Goal: Information Seeking & Learning: Learn about a topic

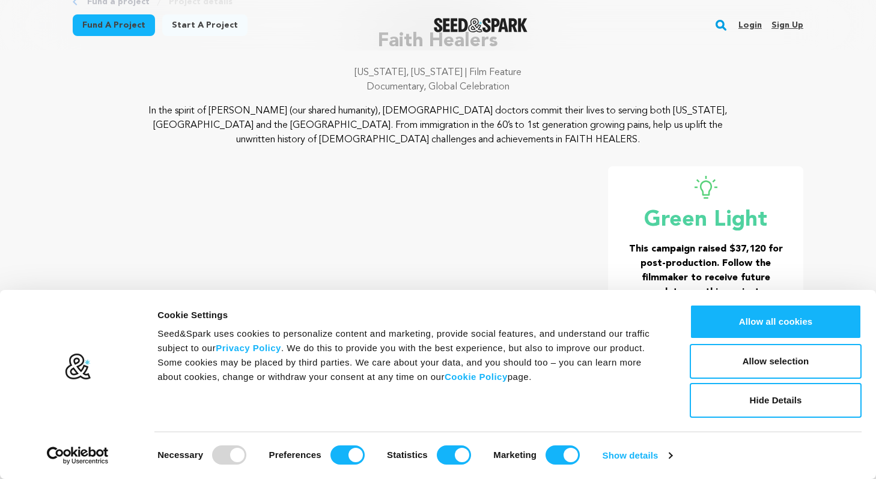
scroll to position [84, 0]
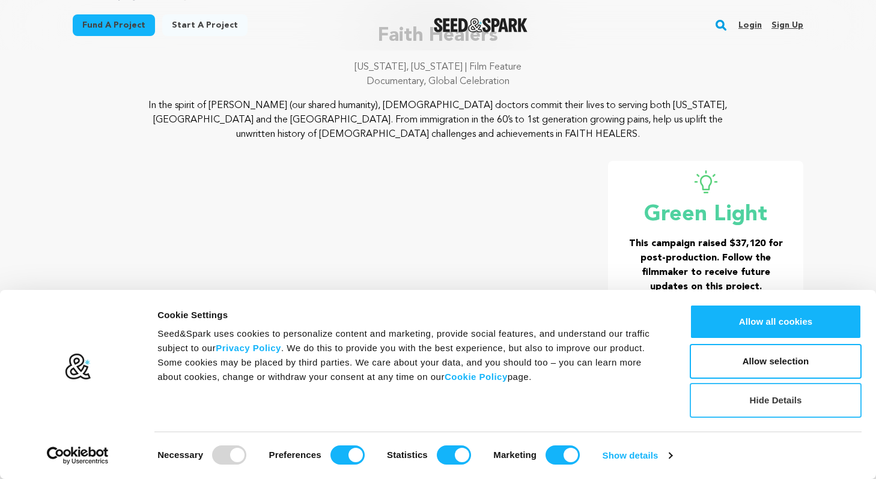
click at [769, 399] on button "Hide Details" at bounding box center [776, 400] width 172 height 35
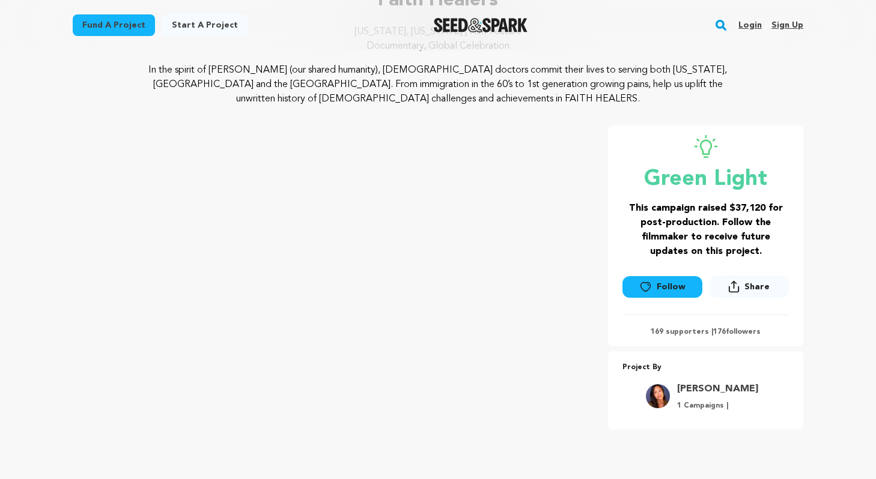
scroll to position [0, 0]
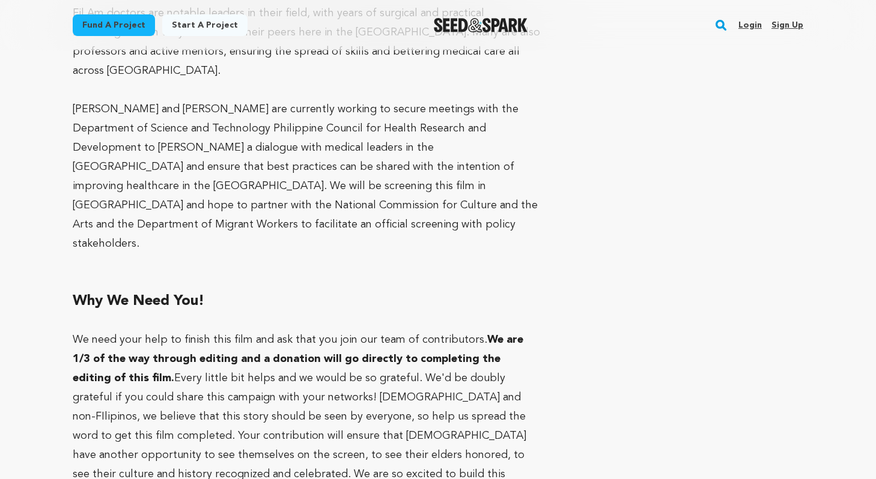
scroll to position [5528, 0]
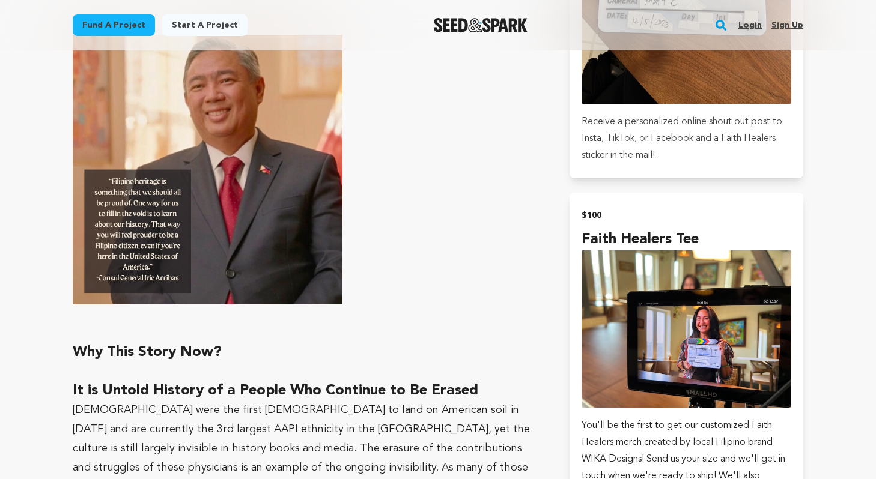
scroll to position [1500, 0]
